Goal: Navigation & Orientation: Go to known website

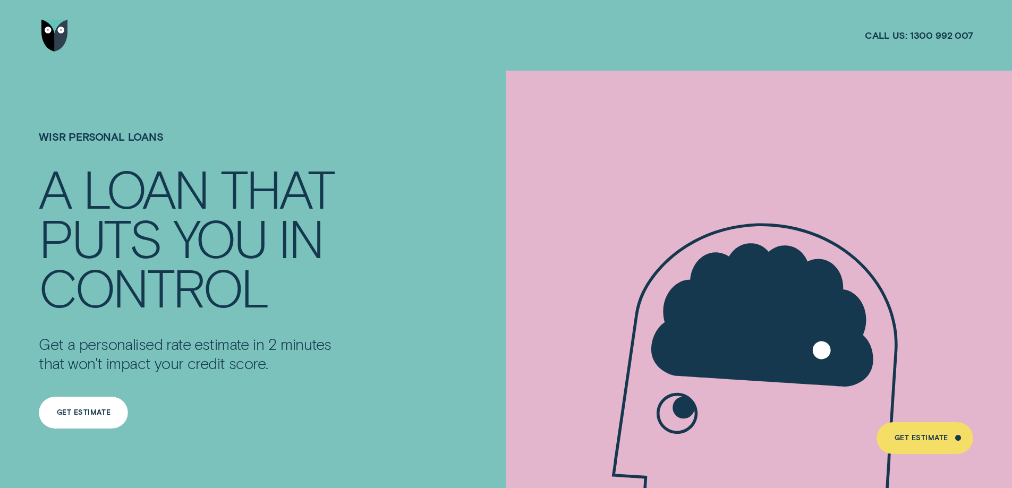
click at [73, 403] on div "Get Estimate" at bounding box center [83, 413] width 89 height 32
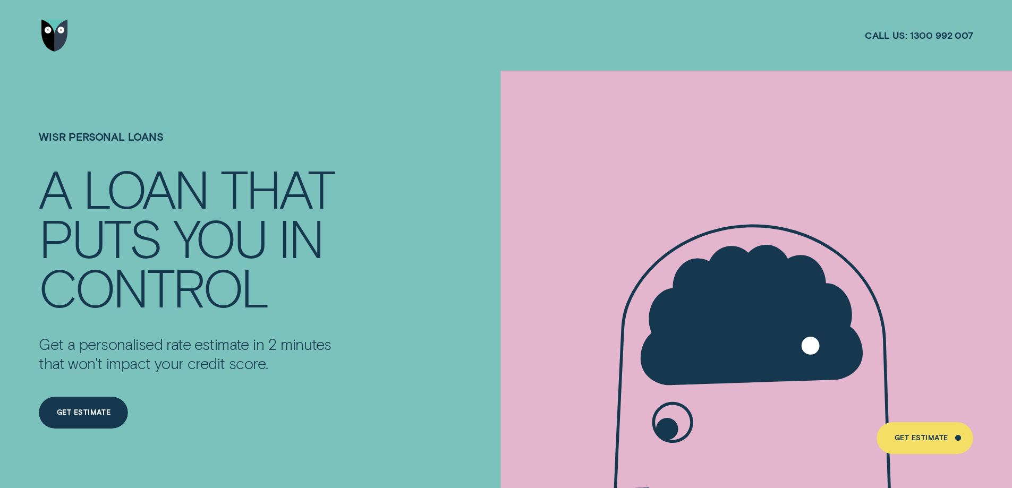
scroll to position [159, 0]
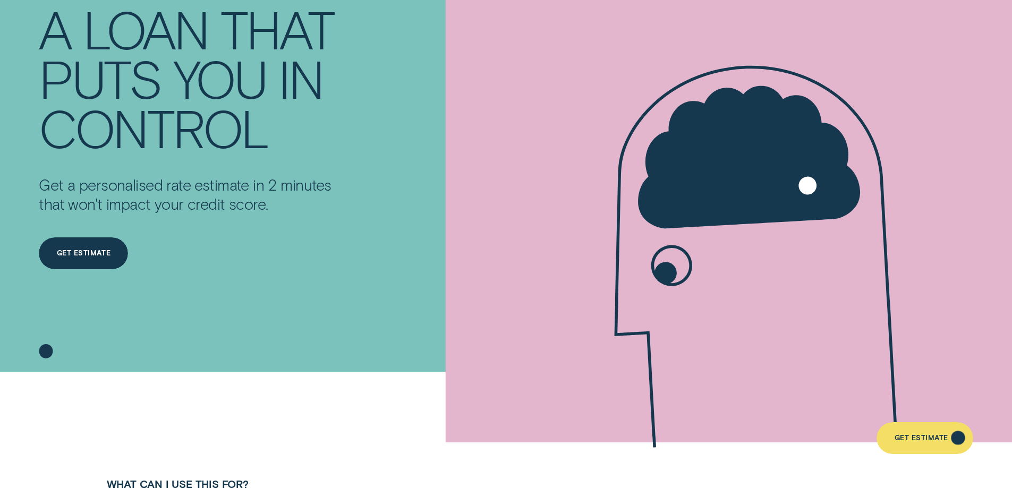
click at [902, 437] on div "Get Estimate" at bounding box center [921, 440] width 54 height 6
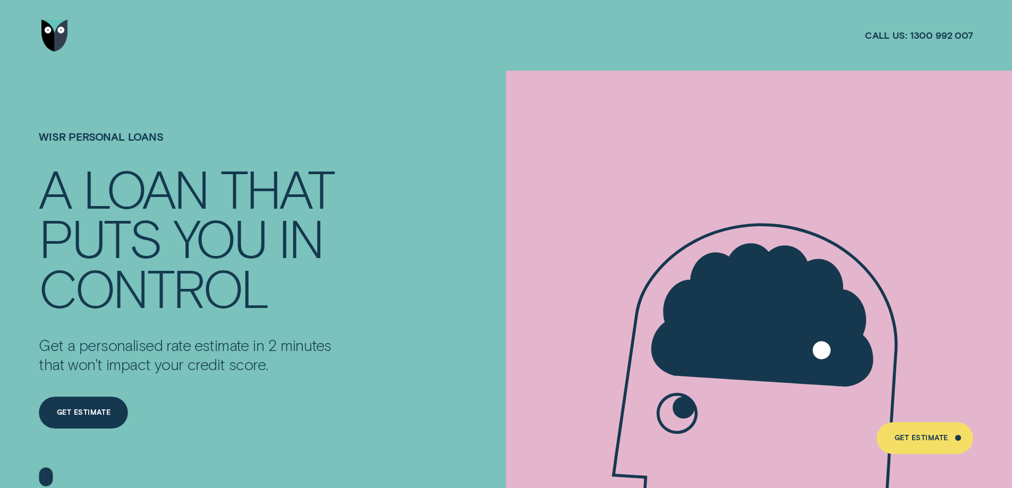
click at [921, 41] on span "1300 992 007" at bounding box center [941, 35] width 63 height 12
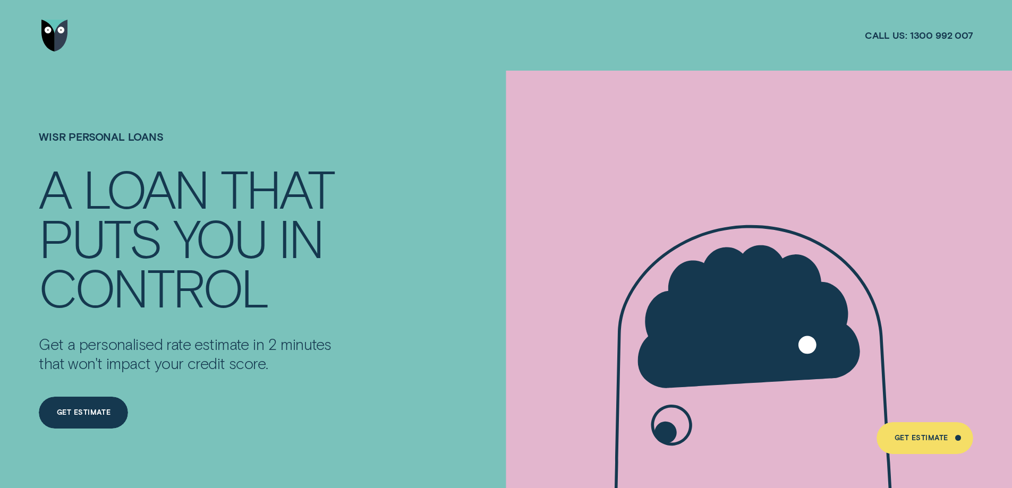
click at [70, 39] on link "Go to home page" at bounding box center [55, 35] width 32 height 71
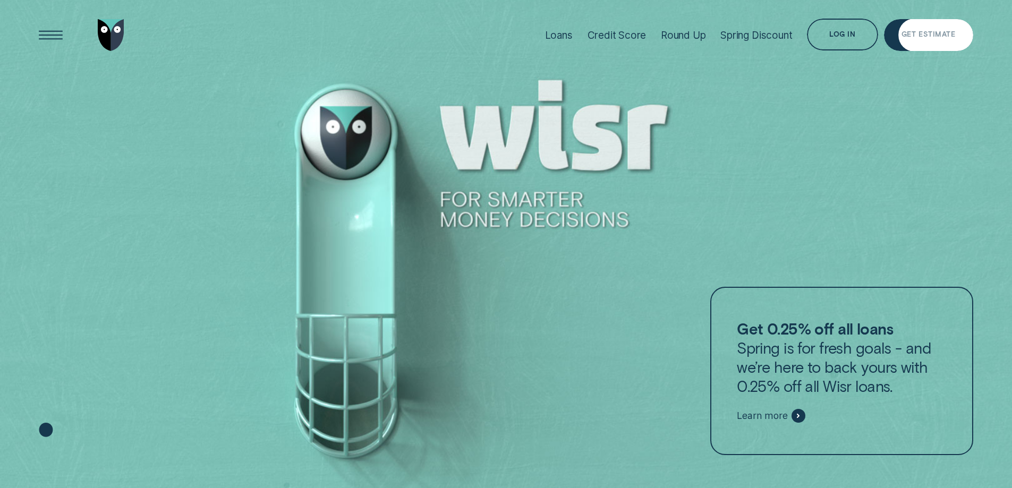
click at [877, 39] on div "Log in" at bounding box center [842, 35] width 71 height 32
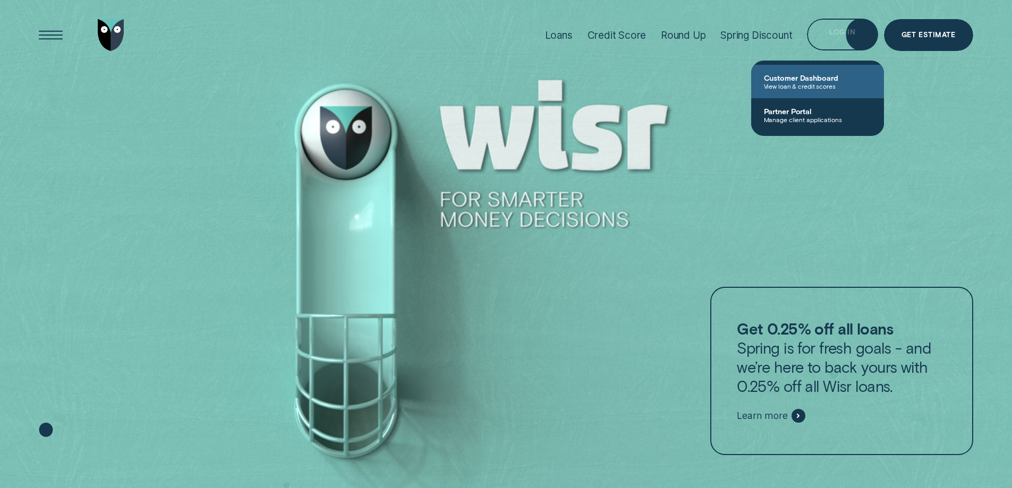
click at [844, 81] on span "Customer Dashboard" at bounding box center [817, 77] width 107 height 9
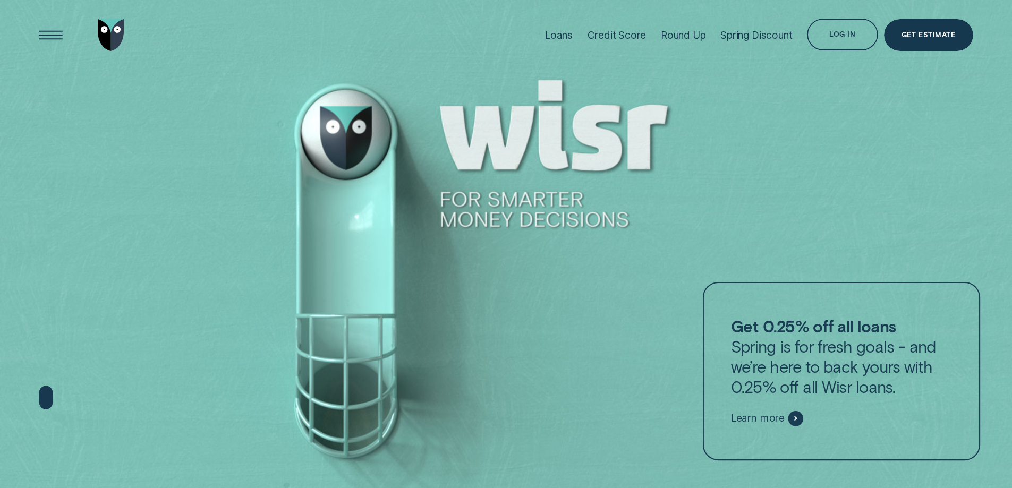
click at [838, 41] on div "Log in" at bounding box center [842, 35] width 71 height 32
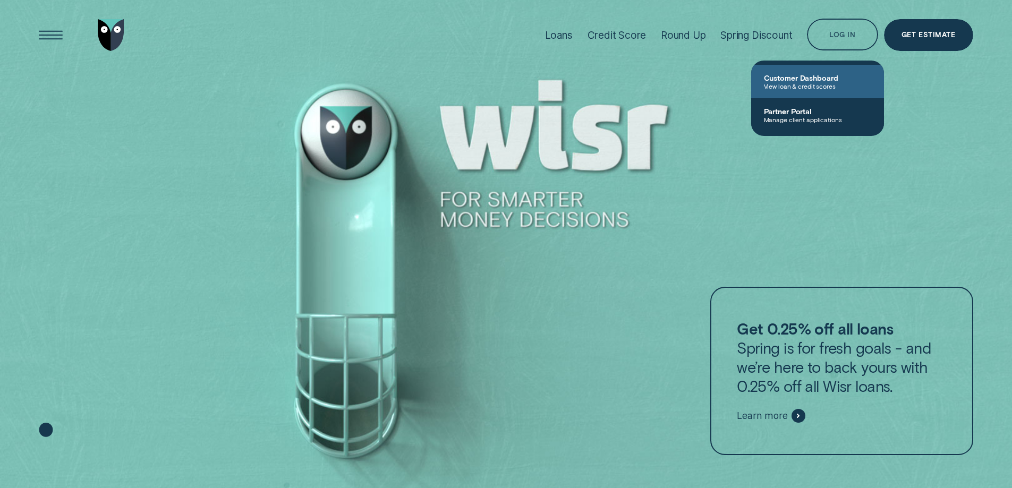
click at [826, 78] on span "Customer Dashboard" at bounding box center [817, 77] width 107 height 9
